Goal: Subscribe to service/newsletter

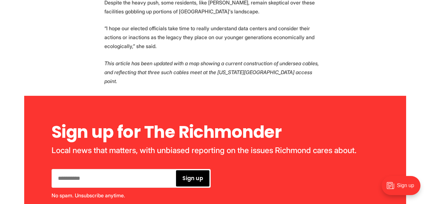
scroll to position [1698, 0]
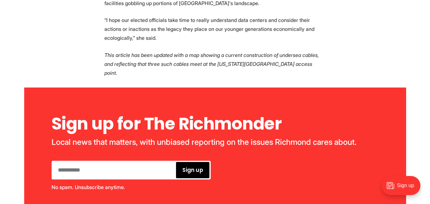
click at [114, 162] on input "email" at bounding box center [114, 170] width 122 height 16
type input "**********"
click at [191, 167] on span "Sign up" at bounding box center [192, 169] width 20 height 5
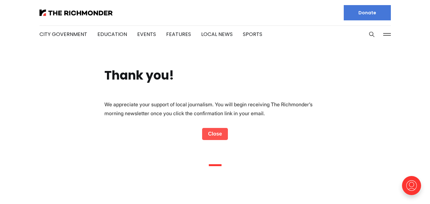
click at [213, 133] on link "Close" at bounding box center [215, 134] width 26 height 12
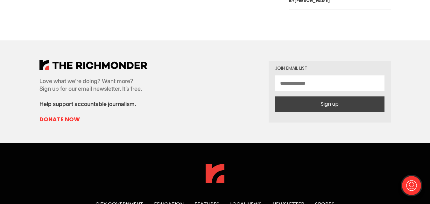
scroll to position [2427, 0]
